Goal: Task Accomplishment & Management: Manage account settings

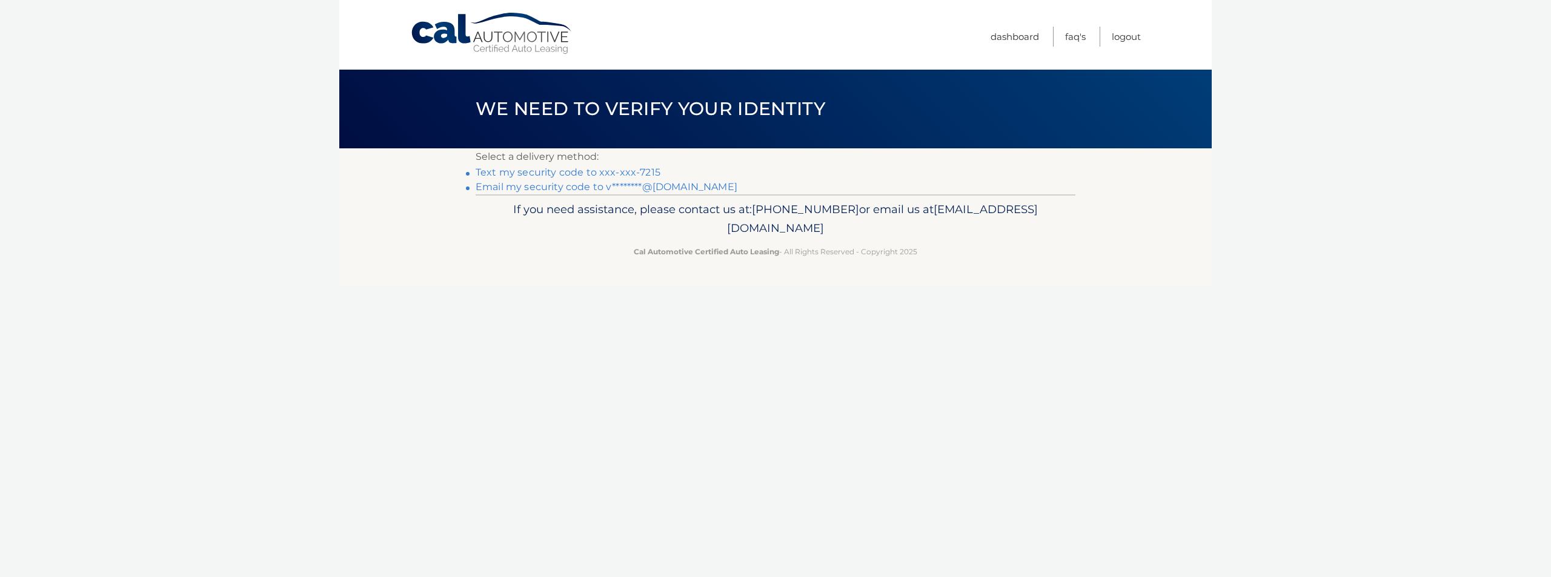
click at [581, 187] on link "Email my security code to v********@gmail.com" at bounding box center [607, 187] width 262 height 12
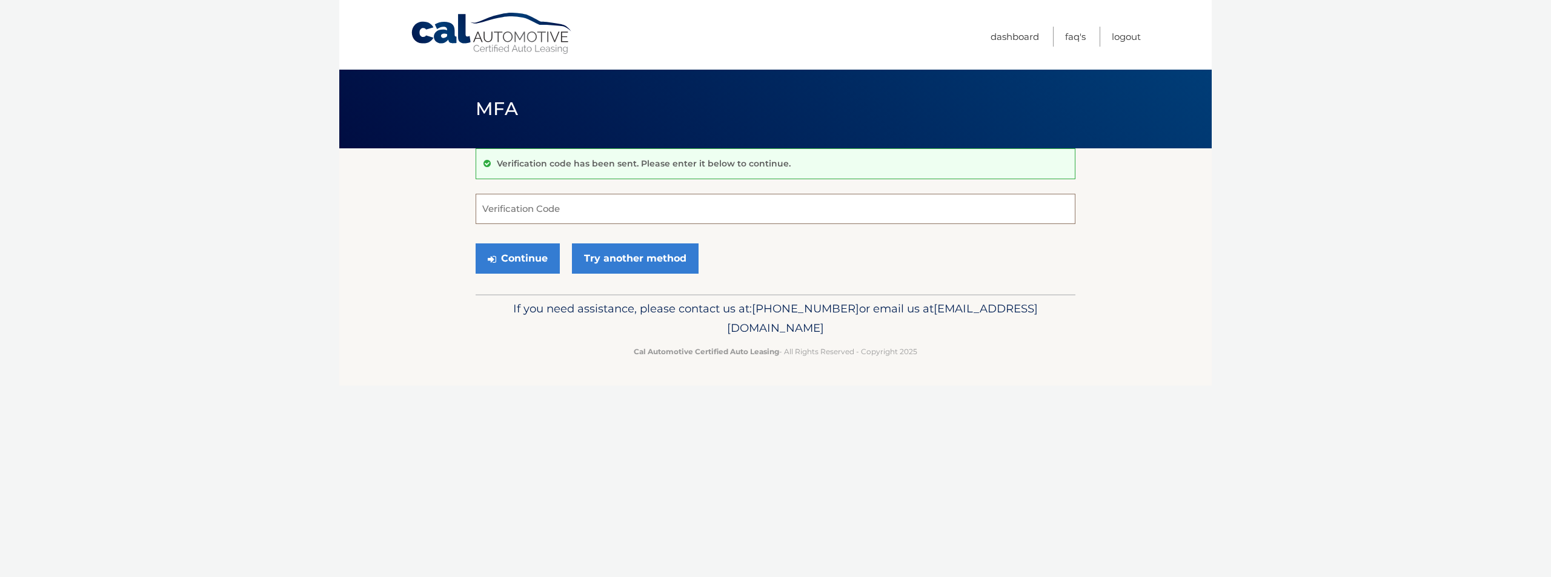
paste input "972466"
click at [525, 254] on button "Continue" at bounding box center [518, 259] width 84 height 30
drag, startPoint x: 517, startPoint y: 213, endPoint x: 533, endPoint y: 218, distance: 16.5
click at [519, 213] on input "972466" at bounding box center [776, 209] width 600 height 30
type input "972466"
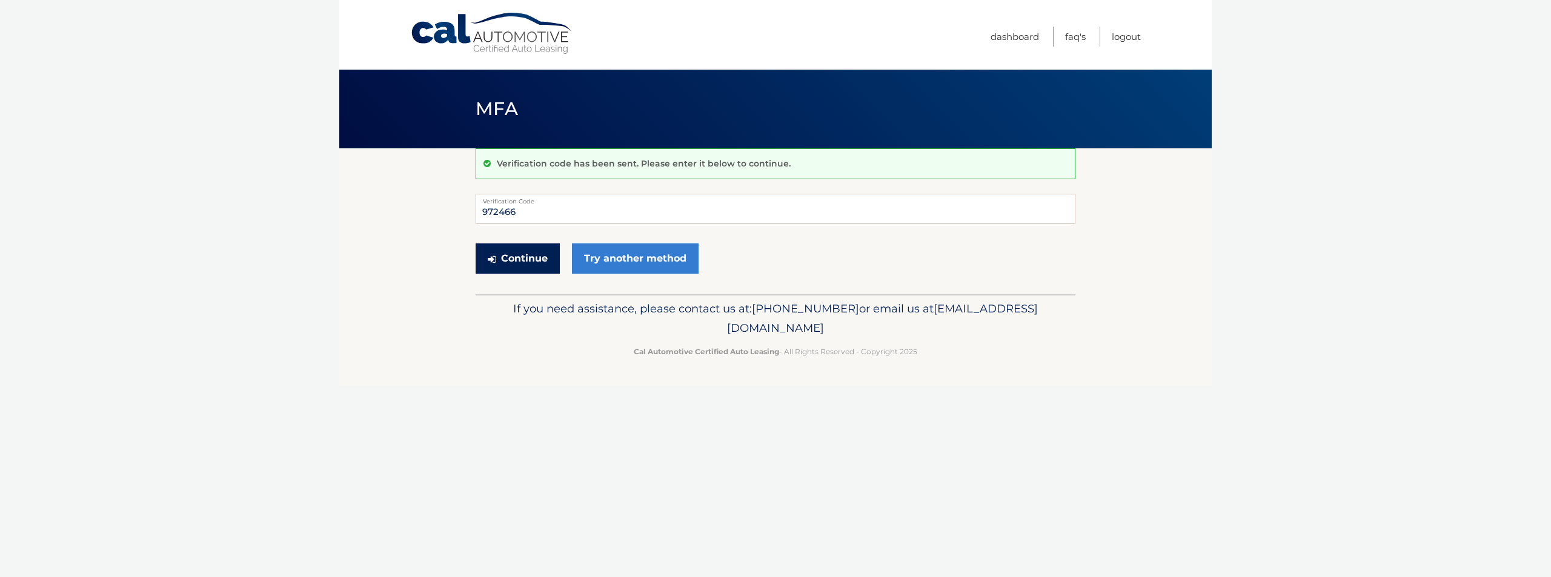
click at [510, 251] on button "Continue" at bounding box center [518, 259] width 84 height 30
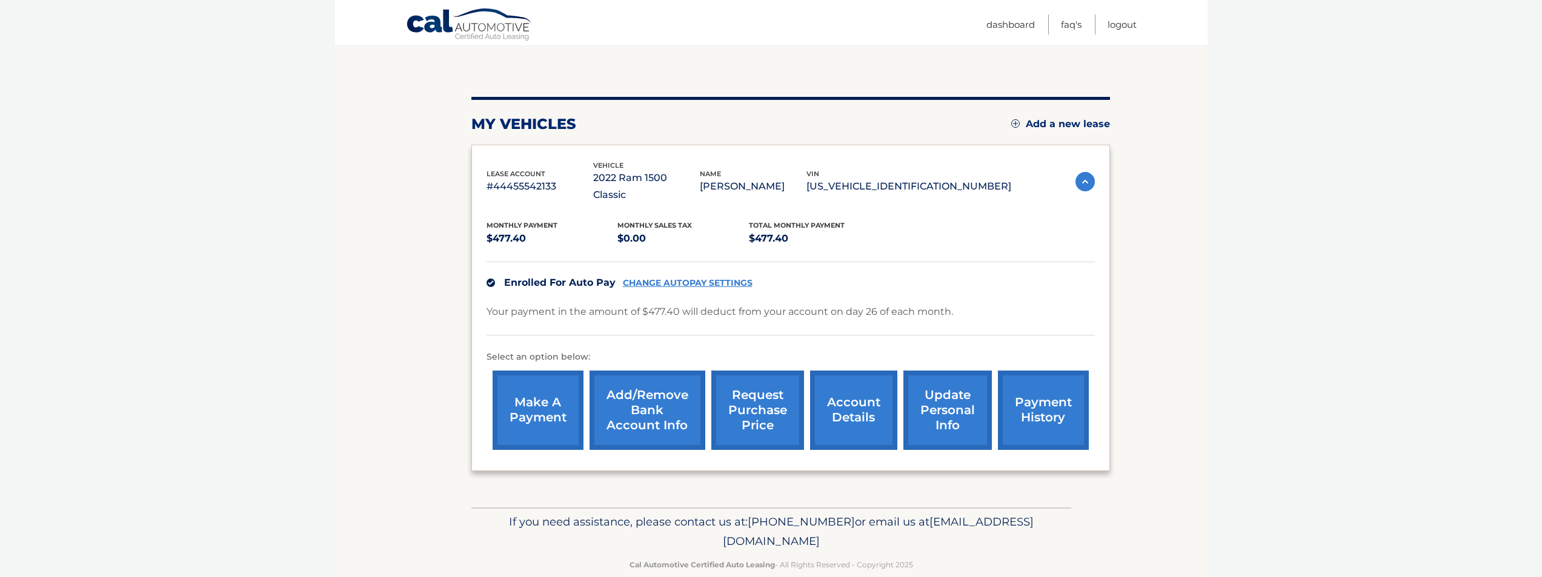
scroll to position [111, 0]
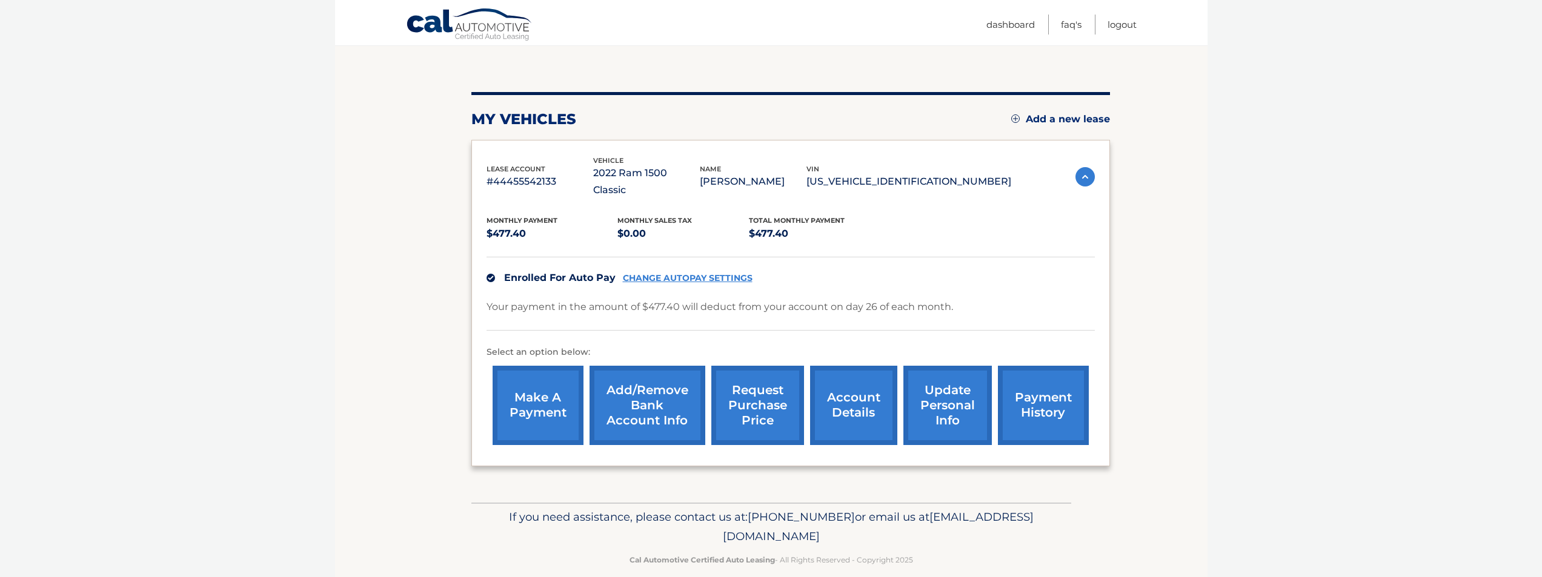
click at [851, 389] on link "account details" at bounding box center [853, 405] width 87 height 79
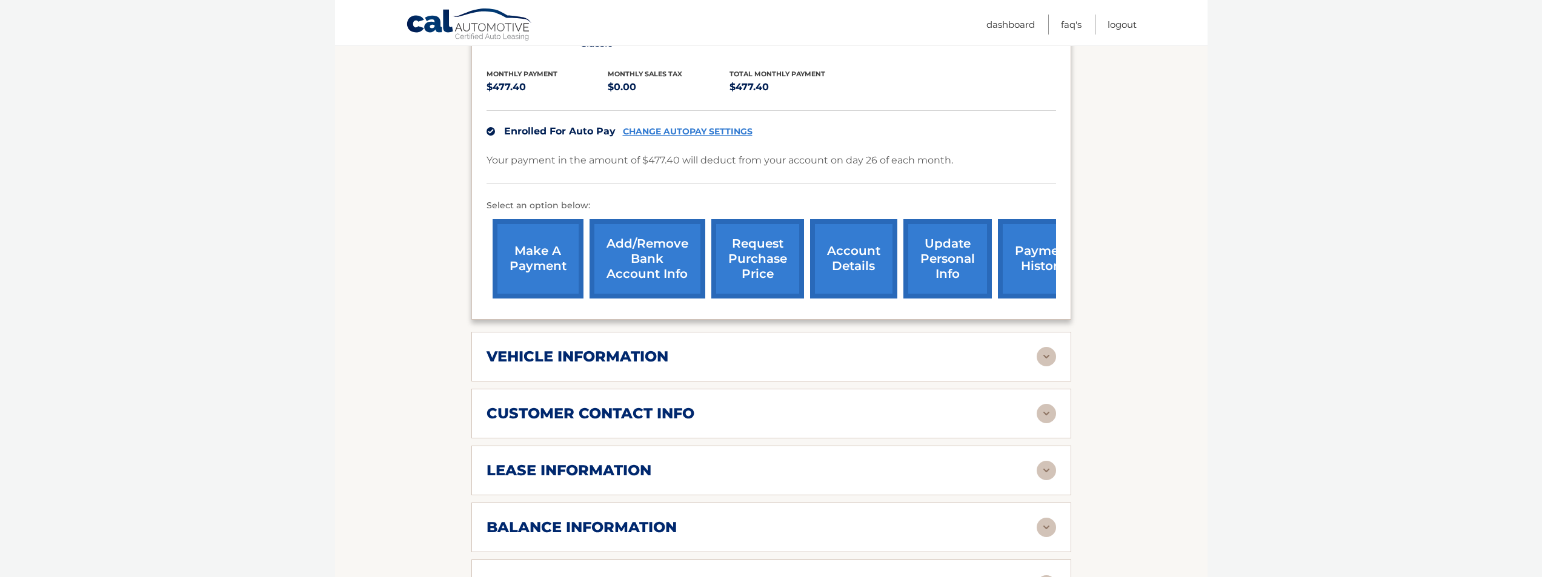
scroll to position [303, 0]
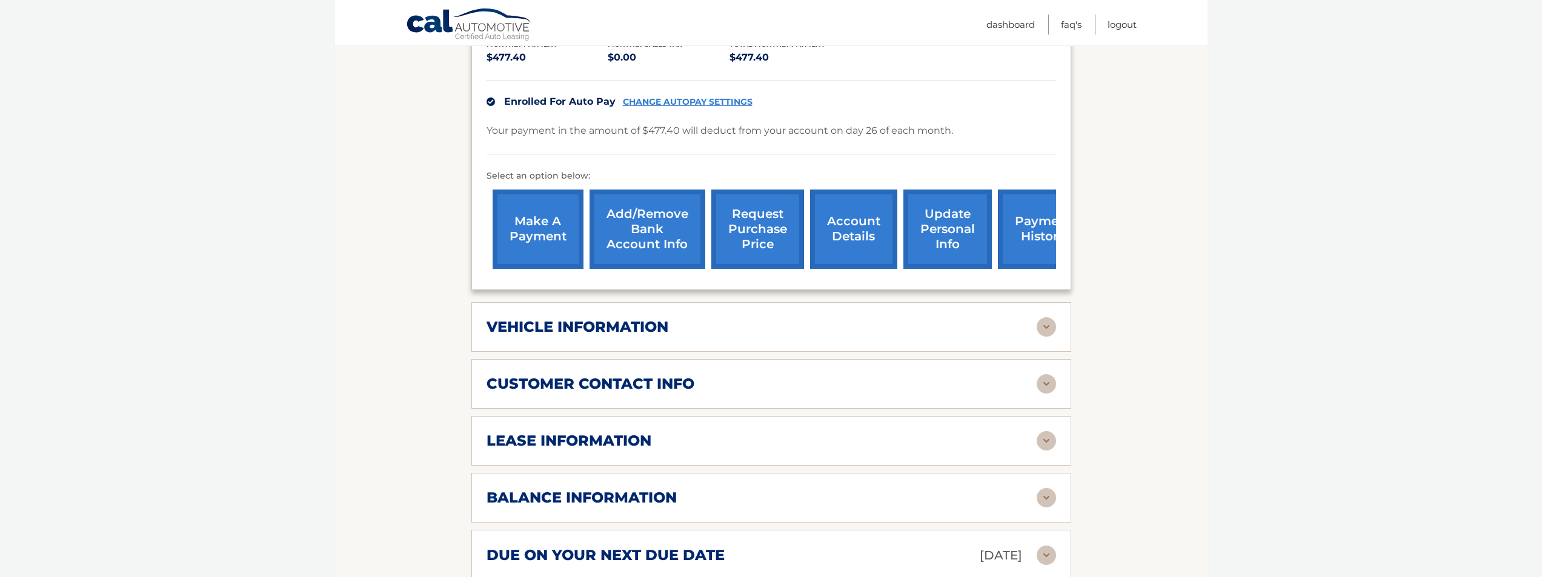
click at [1043, 318] on img at bounding box center [1046, 327] width 19 height 19
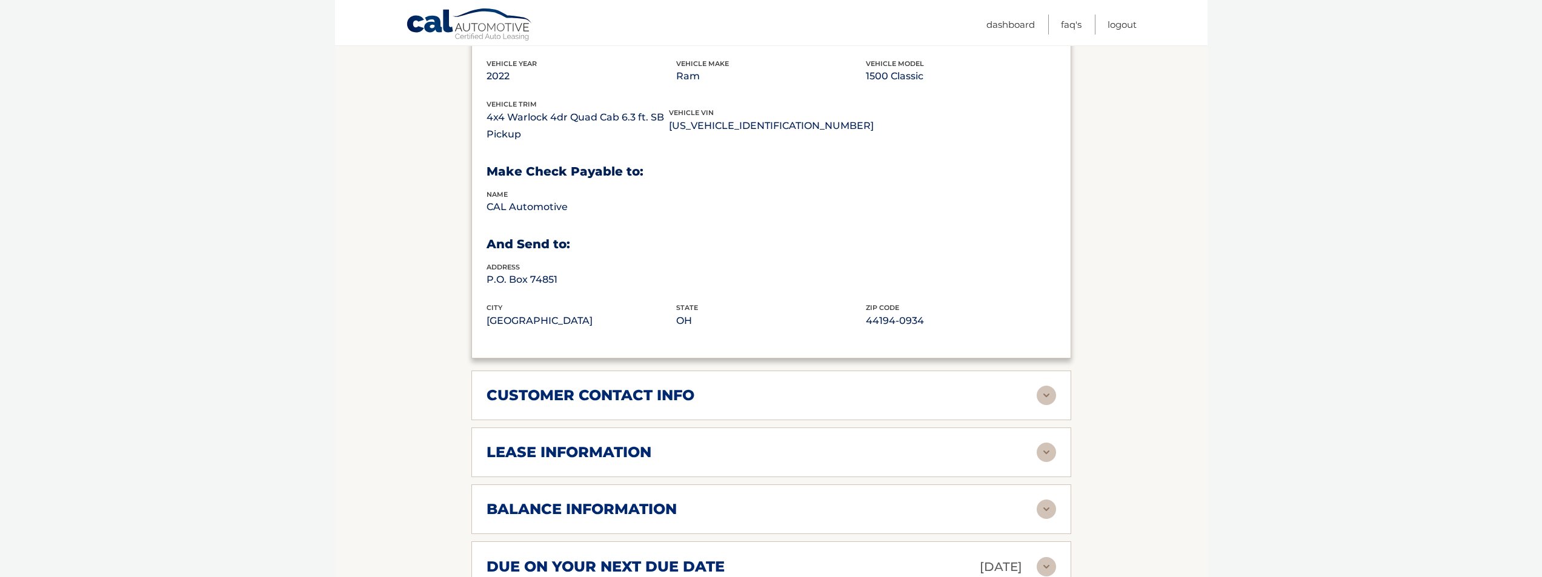
scroll to position [606, 0]
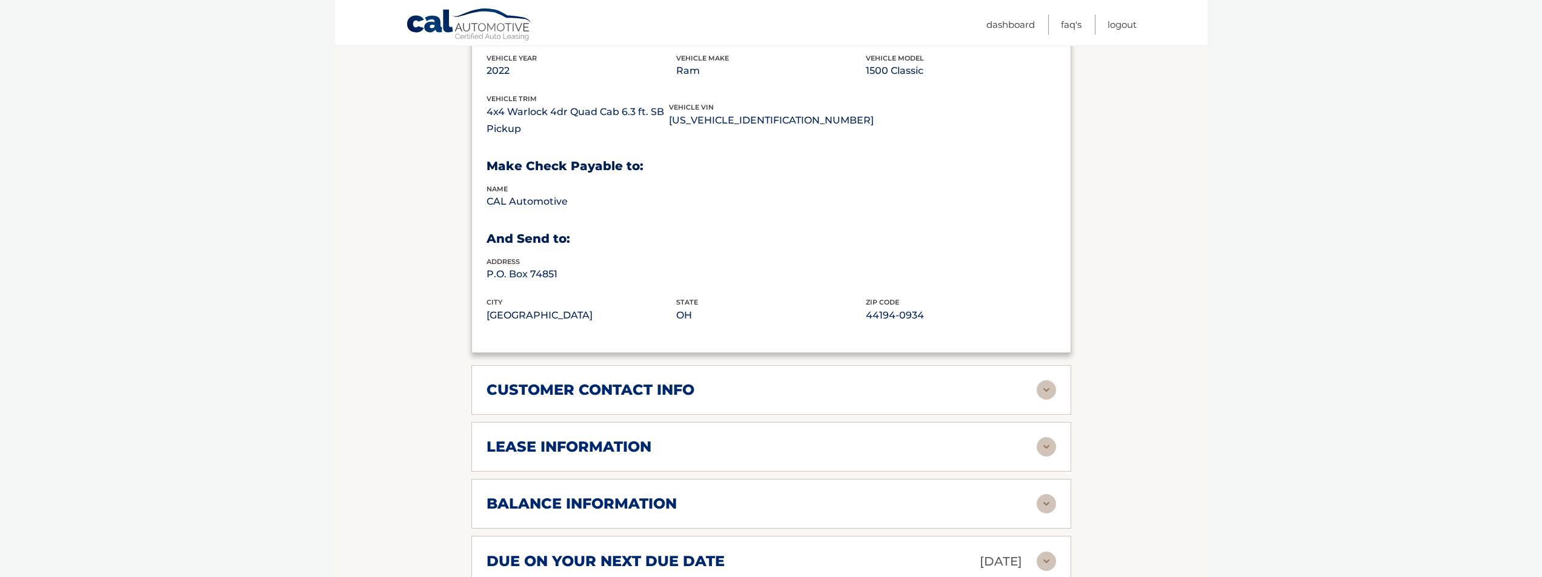
click at [1045, 381] on img at bounding box center [1046, 390] width 19 height 19
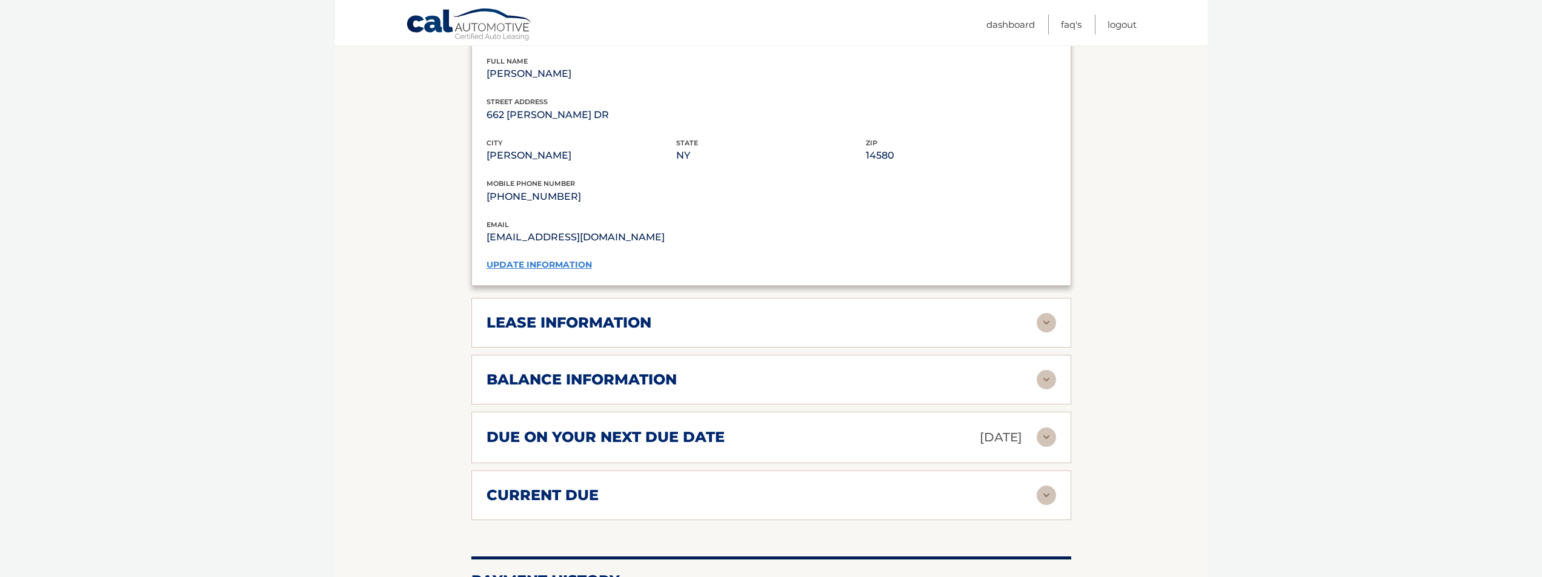
scroll to position [969, 0]
click at [1046, 313] on img at bounding box center [1046, 322] width 19 height 19
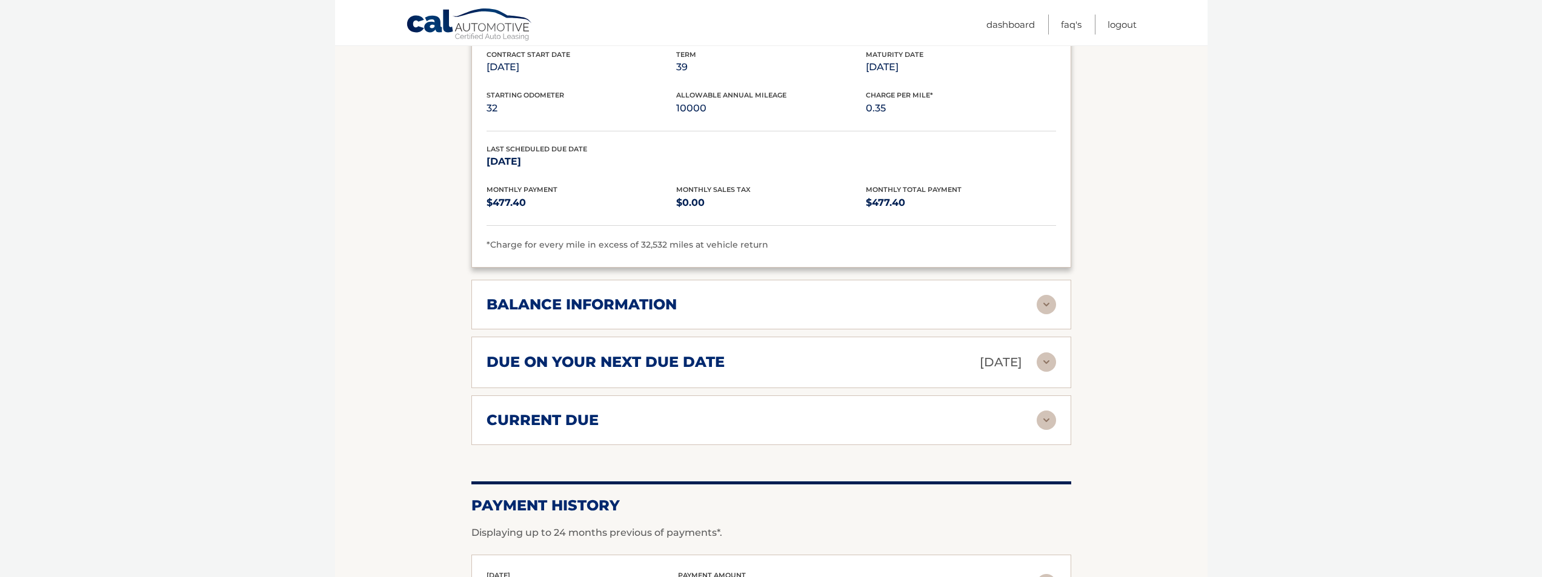
scroll to position [1272, 0]
click at [1042, 294] on img at bounding box center [1046, 303] width 19 height 19
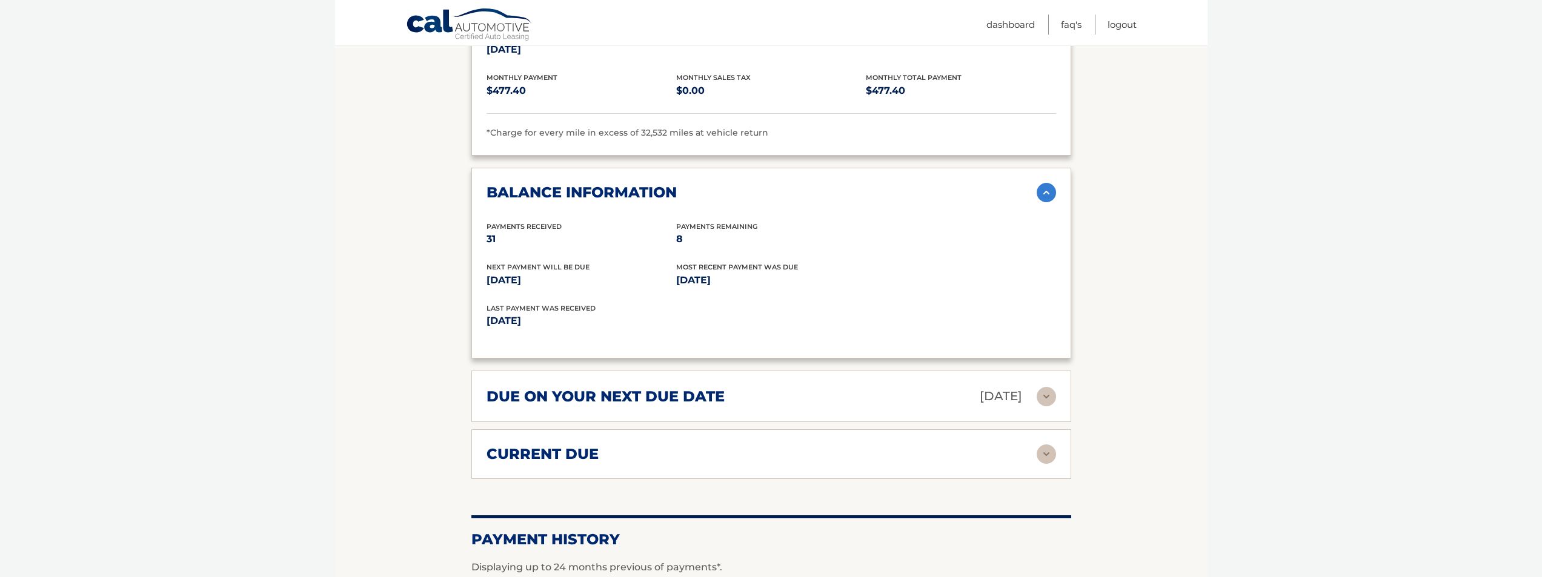
scroll to position [1394, 0]
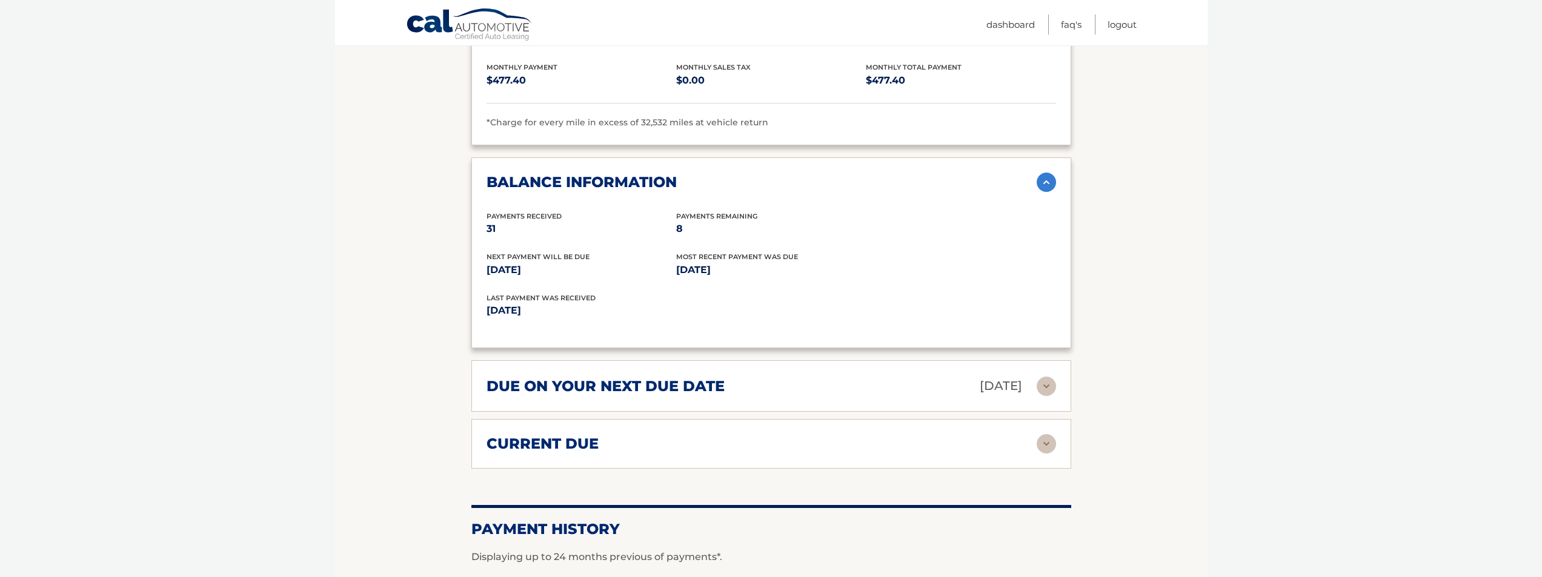
click at [1049, 377] on img at bounding box center [1046, 386] width 19 height 19
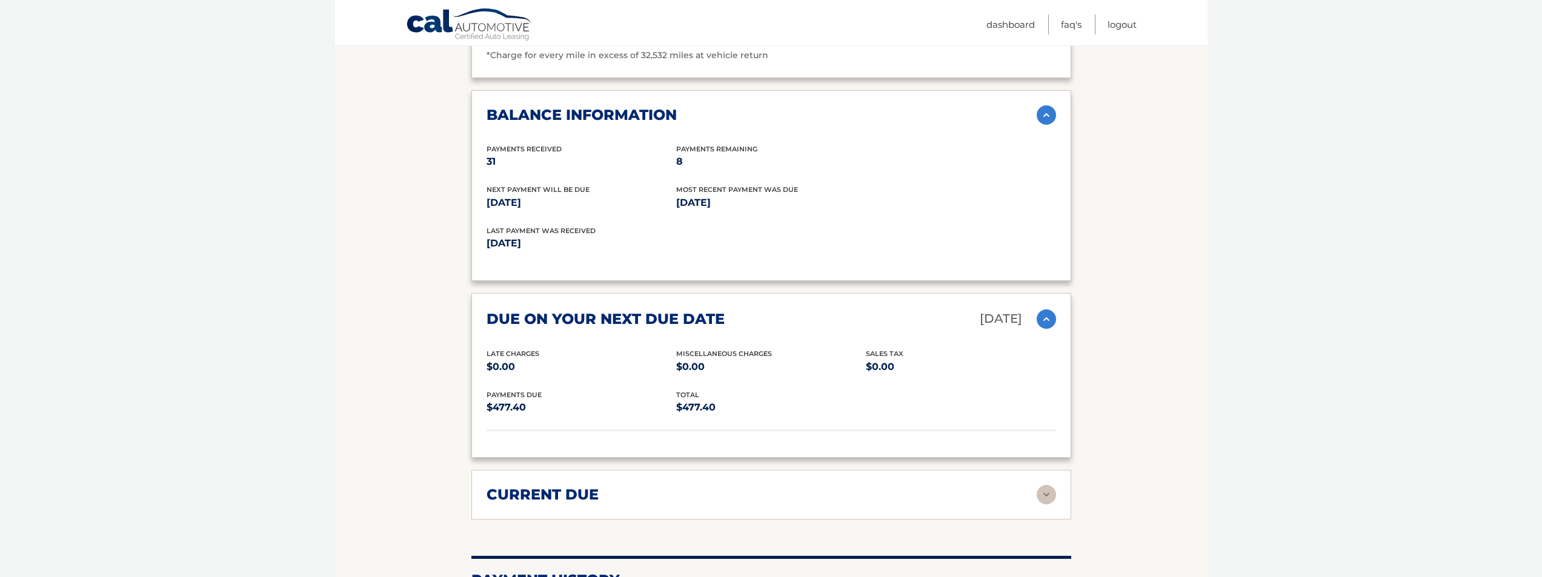
scroll to position [1575, 0]
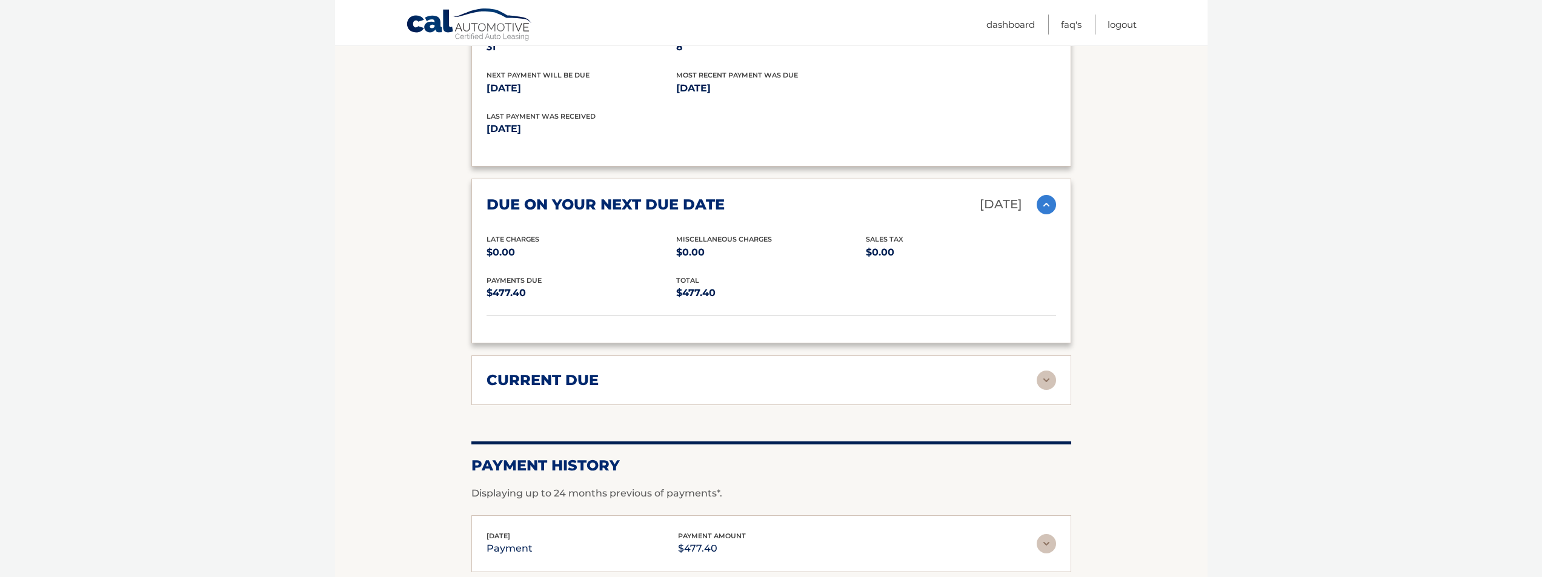
click at [1048, 371] on img at bounding box center [1046, 380] width 19 height 19
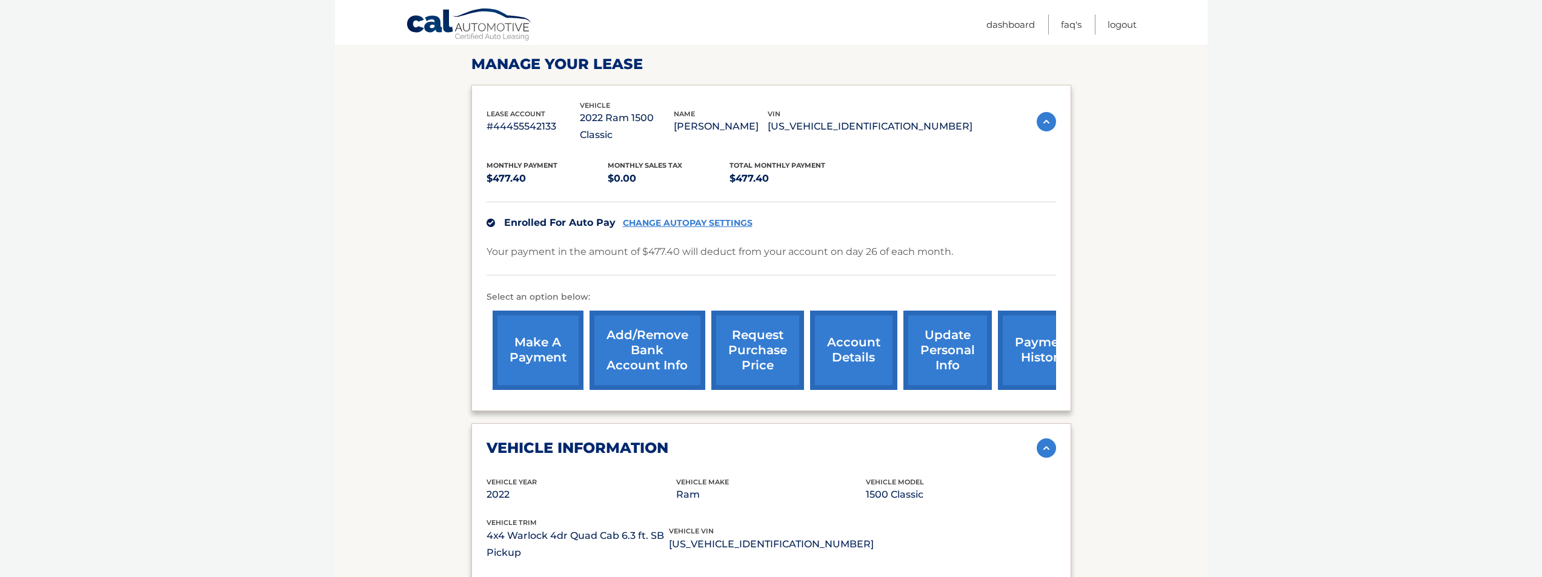
scroll to position [0, 0]
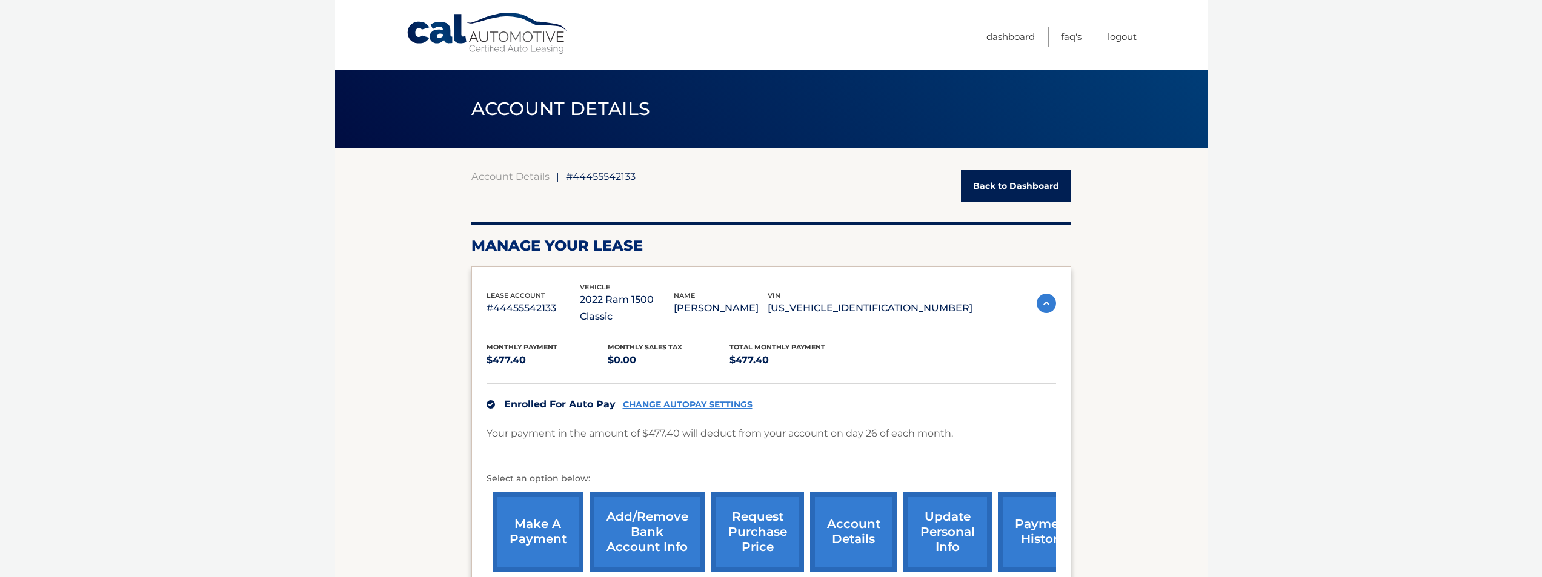
click at [1013, 191] on link "Back to Dashboard" at bounding box center [1016, 186] width 110 height 32
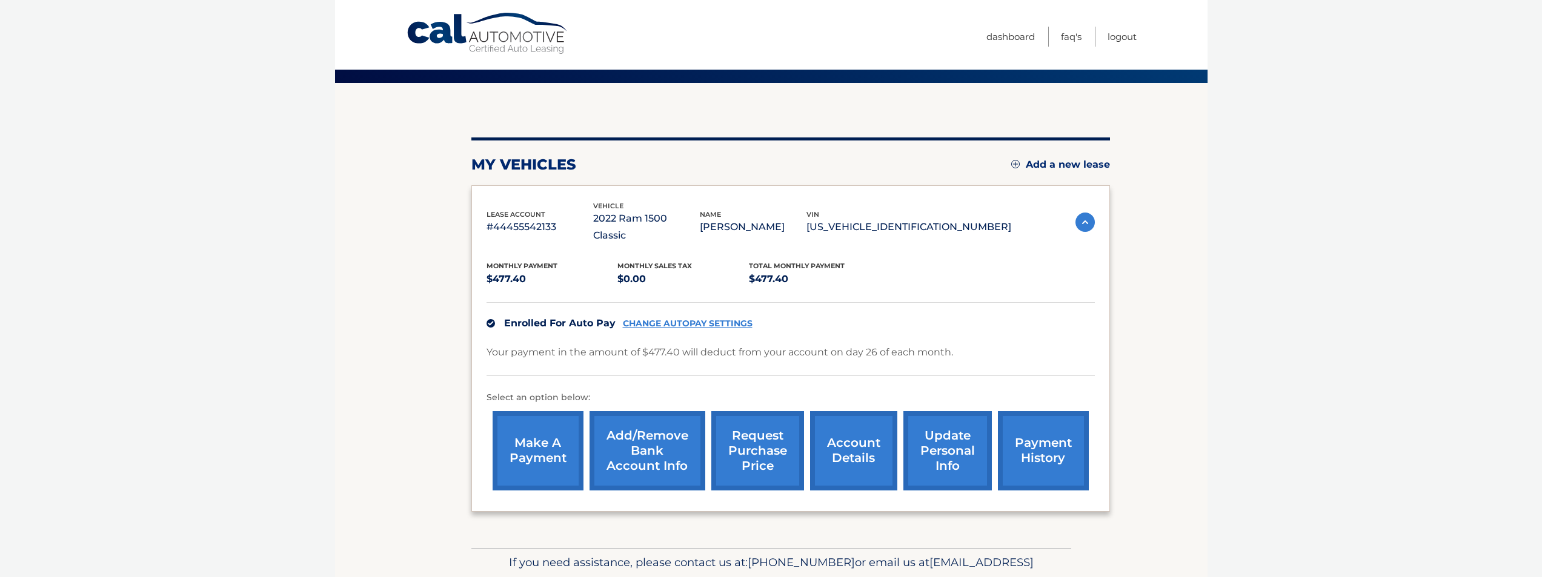
scroll to position [111, 0]
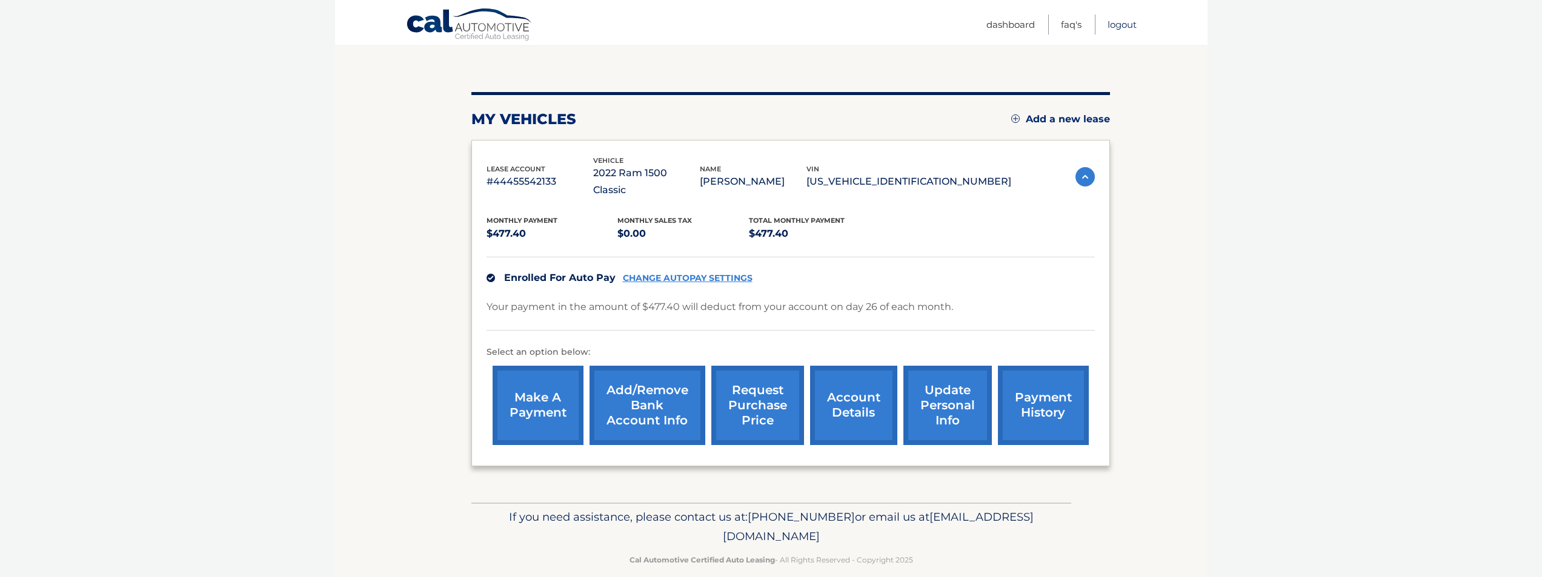
click at [1112, 24] on link "Logout" at bounding box center [1122, 25] width 29 height 20
